Goal: Task Accomplishment & Management: Complete application form

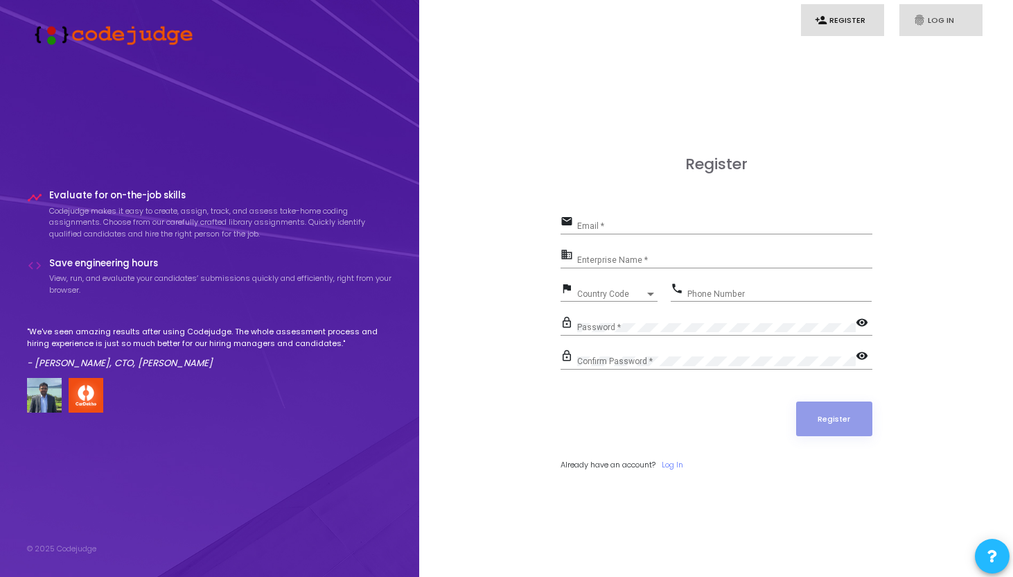
click at [913, 19] on icon "fingerprint" at bounding box center [919, 20] width 12 height 12
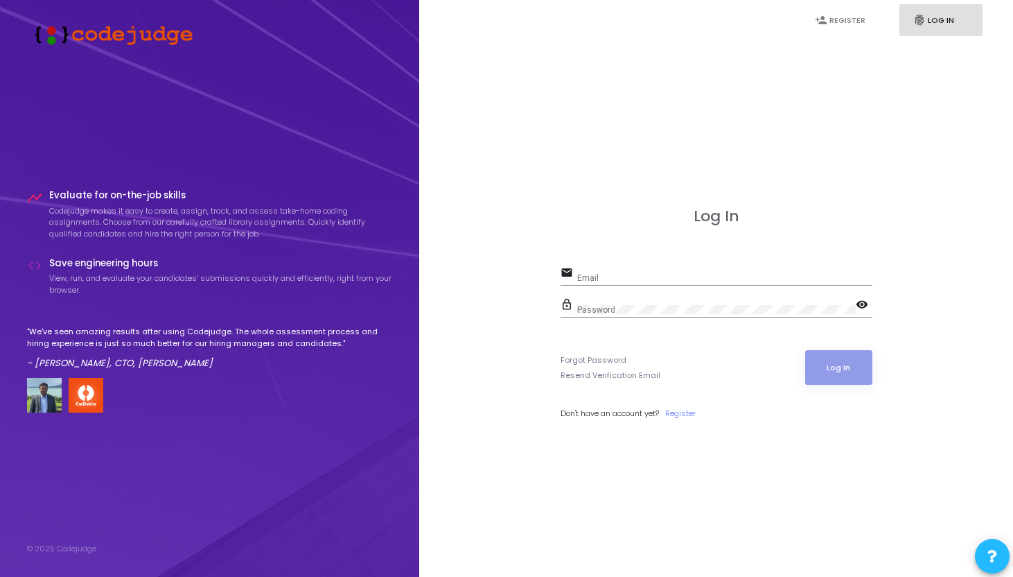
click at [676, 264] on div "Email" at bounding box center [724, 274] width 295 height 21
click at [665, 274] on input "Email" at bounding box center [724, 278] width 295 height 10
click at [843, 20] on link "person_add Register" at bounding box center [842, 20] width 83 height 33
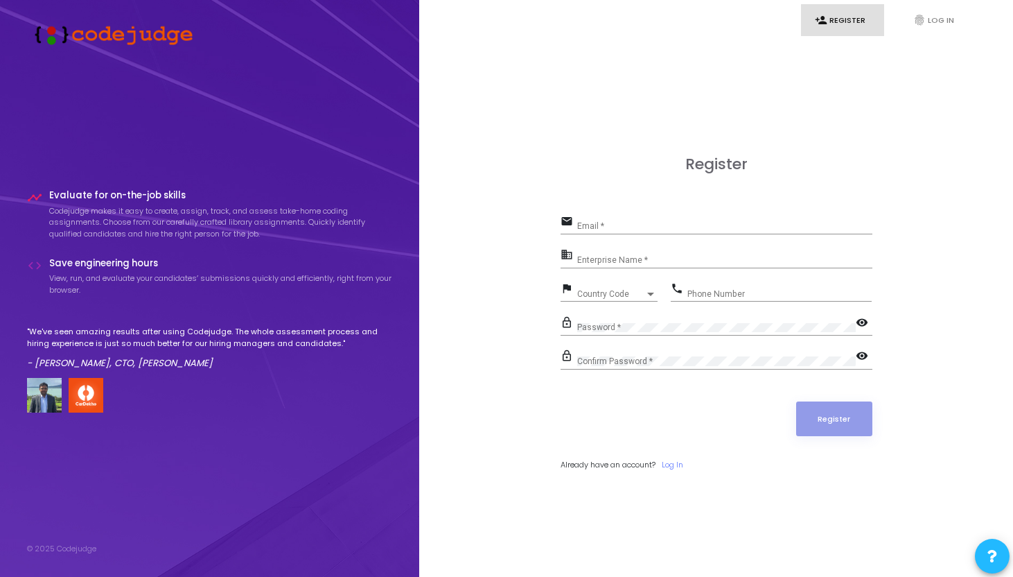
click at [598, 222] on input "Email *" at bounding box center [724, 226] width 295 height 10
